Goal: Task Accomplishment & Management: Complete application form

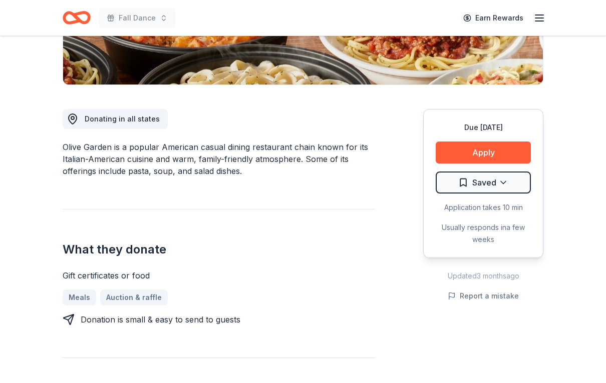
scroll to position [209, 0]
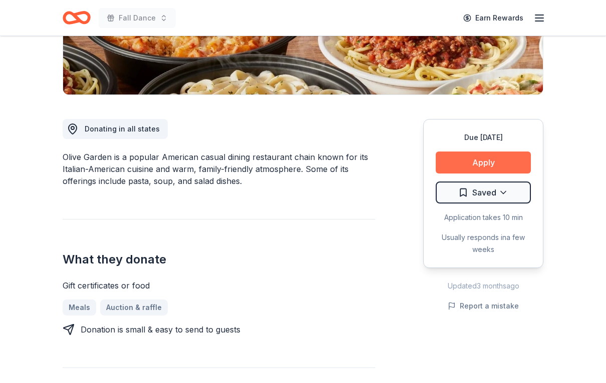
click at [488, 165] on button "Apply" at bounding box center [482, 163] width 95 height 22
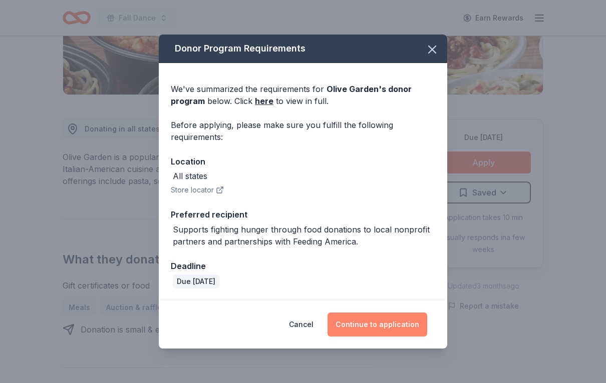
click at [398, 325] on button "Continue to application" at bounding box center [377, 325] width 100 height 24
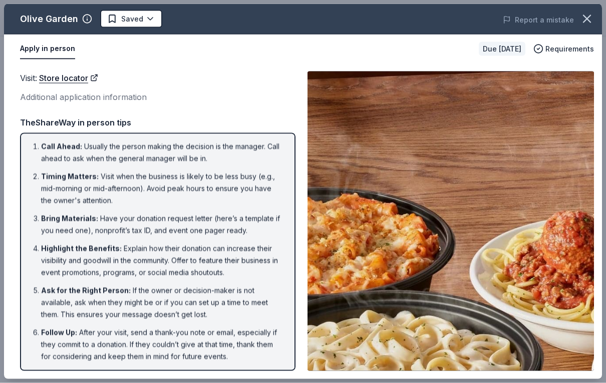
scroll to position [0, 0]
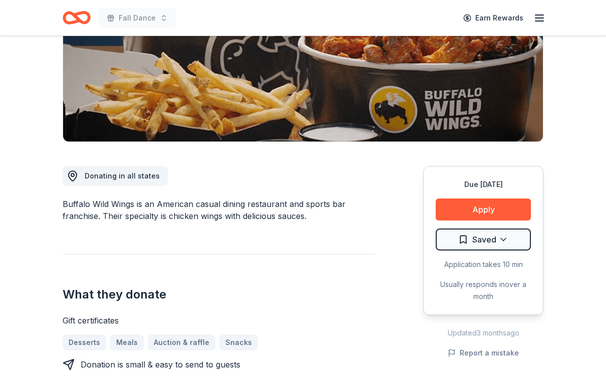
scroll to position [162, 0]
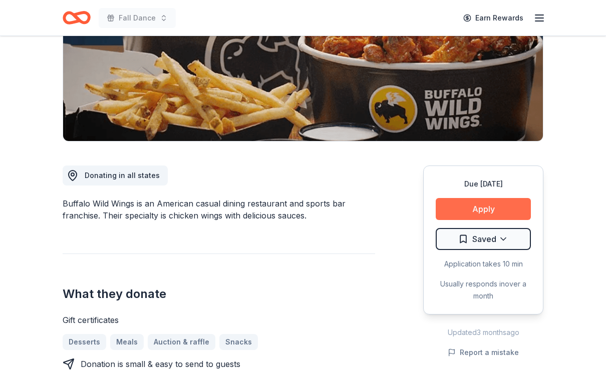
click at [484, 211] on button "Apply" at bounding box center [482, 210] width 95 height 22
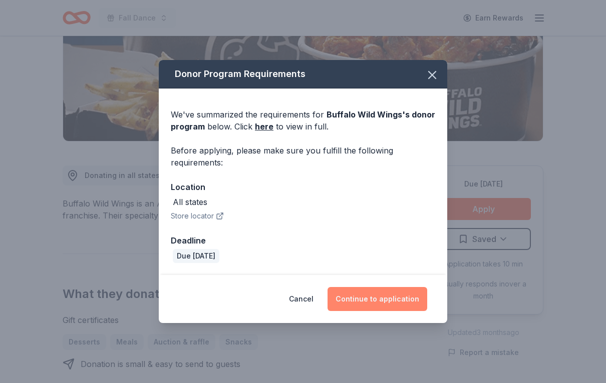
click at [396, 301] on button "Continue to application" at bounding box center [377, 299] width 100 height 24
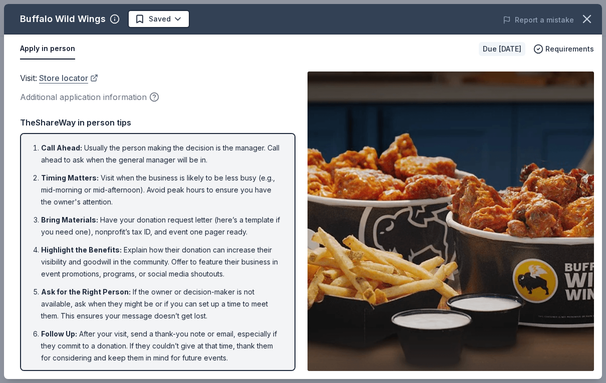
click at [56, 82] on link "Store locator" at bounding box center [68, 78] width 59 height 13
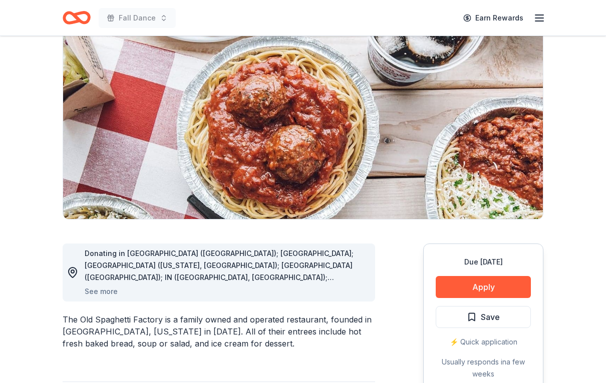
scroll to position [83, 0]
